Goal: Navigation & Orientation: Find specific page/section

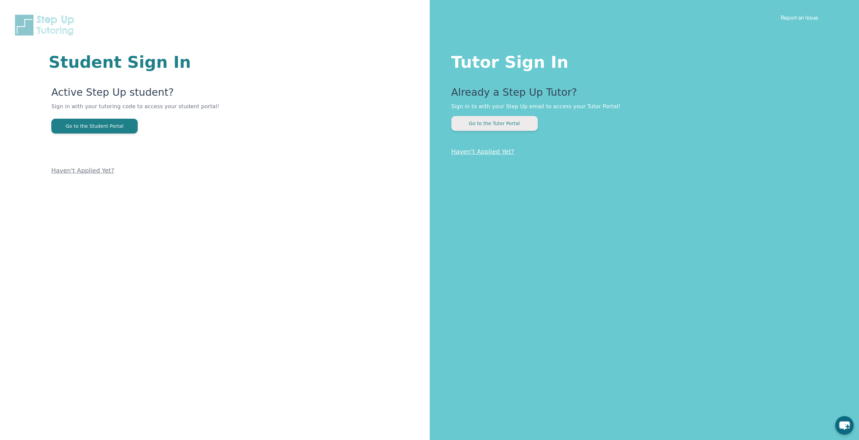
click at [497, 122] on button "Go to the Tutor Portal" at bounding box center [494, 123] width 86 height 15
click at [488, 128] on button "Go to the Tutor Portal" at bounding box center [494, 123] width 86 height 15
